Goal: Task Accomplishment & Management: Manage account settings

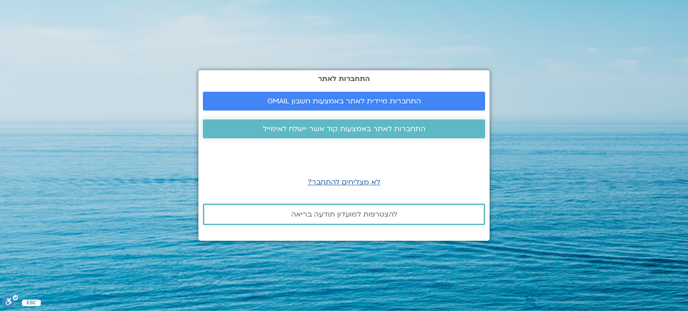
click at [361, 129] on span "התחברות לאתר באמצעות קוד אשר יישלח לאימייל" at bounding box center [344, 129] width 163 height 8
click at [359, 129] on span "התחברות לאתר באמצעות קוד אשר יישלח לאימייל" at bounding box center [344, 129] width 163 height 8
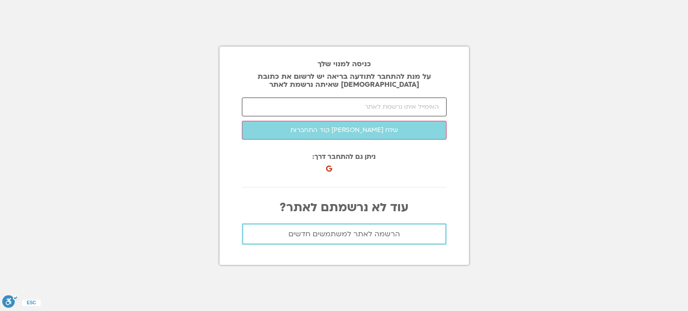
click at [357, 108] on input "email" at bounding box center [344, 107] width 205 height 19
drag, startPoint x: 311, startPoint y: 101, endPoint x: 310, endPoint y: 109, distance: 8.1
click at [310, 108] on input "email" at bounding box center [344, 107] width 205 height 19
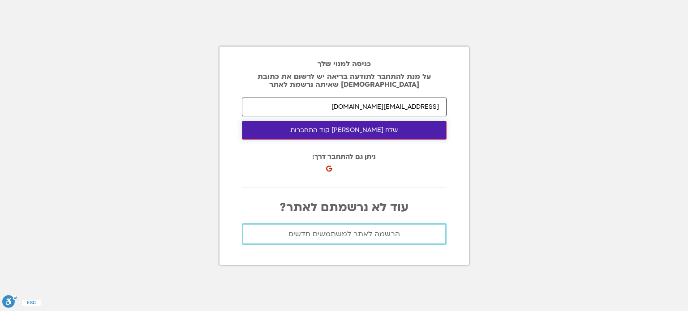
type input "[EMAIL_ADDRESS][DOMAIN_NAME]"
click at [342, 130] on button "שלח [PERSON_NAME] קוד התחברות" at bounding box center [344, 130] width 205 height 19
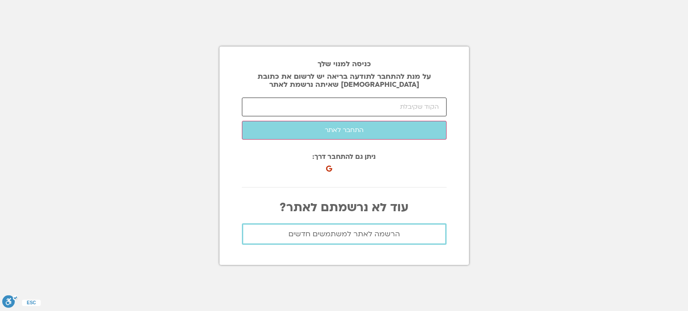
click at [396, 105] on input "number" at bounding box center [344, 107] width 205 height 19
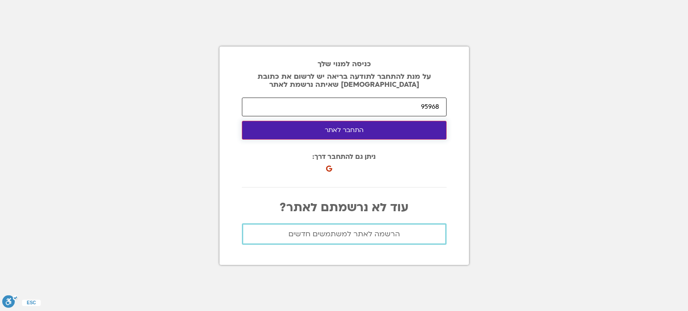
type input "95968"
click at [356, 129] on button "התחבר לאתר" at bounding box center [344, 130] width 205 height 19
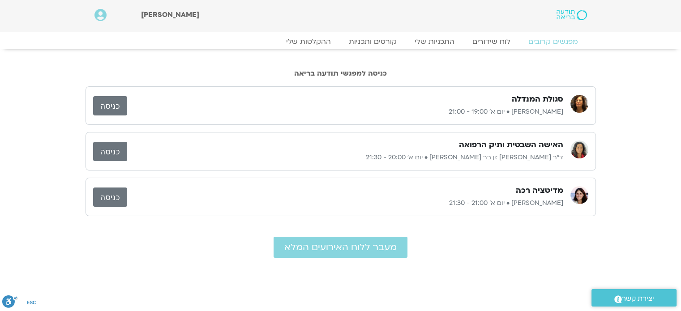
click at [109, 149] on link "כניסה" at bounding box center [110, 151] width 34 height 19
